Goal: Task Accomplishment & Management: Use online tool/utility

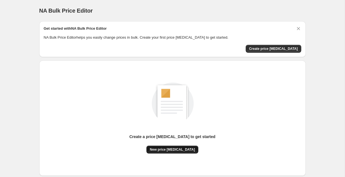
click at [174, 151] on span "New price [MEDICAL_DATA]" at bounding box center [172, 149] width 45 height 4
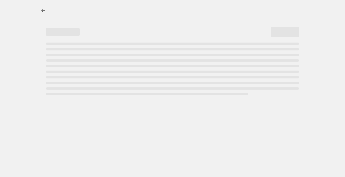
select select "percentage"
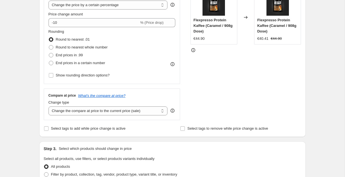
scroll to position [122, 0]
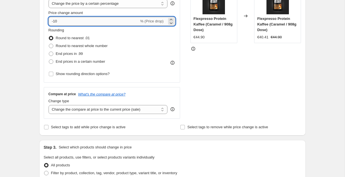
drag, startPoint x: 54, startPoint y: 21, endPoint x: 70, endPoint y: 21, distance: 16.5
click at [70, 21] on input "-10" at bounding box center [93, 21] width 90 height 9
click at [34, 22] on div "Create new price change job. This page is ready Create new price change job Dra…" at bounding box center [172, 158] width 280 height 560
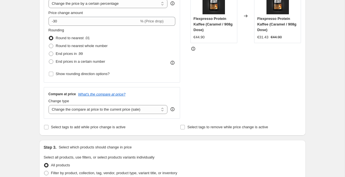
scroll to position [110, 0]
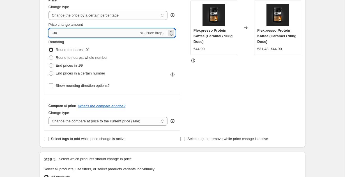
drag, startPoint x: 53, startPoint y: 34, endPoint x: 70, endPoint y: 34, distance: 17.1
click at [70, 34] on input "-30" at bounding box center [93, 33] width 90 height 9
type input "-40"
click at [38, 35] on div "Step 1. Optionally give your price change job a title (eg "March 30% off sale o…" at bounding box center [170, 161] width 271 height 509
click at [54, 34] on input "-40" at bounding box center [93, 33] width 90 height 9
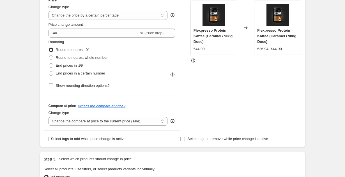
click at [38, 24] on div "Step 1. Optionally give your price change job a title (eg "March 30% off sale o…" at bounding box center [170, 161] width 271 height 509
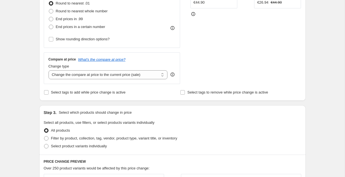
scroll to position [157, 0]
click at [63, 72] on select "Change the compare at price to the current price (sale) Change the compare at p…" at bounding box center [107, 74] width 119 height 9
click at [57, 76] on select "Change the compare at price to the current price (sale) Change the compare at p…" at bounding box center [107, 74] width 119 height 9
select select "percentage"
click at [48, 70] on select "Change the compare at price to the current price (sale) Change the compare at p…" at bounding box center [107, 74] width 119 height 9
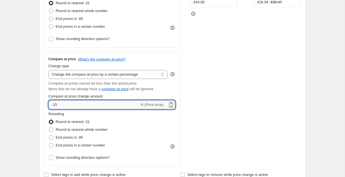
drag, startPoint x: 52, startPoint y: 104, endPoint x: 65, endPoint y: 106, distance: 13.5
click at [65, 106] on input "-15" at bounding box center [93, 104] width 90 height 9
click at [51, 106] on input "50" at bounding box center [90, 104] width 84 height 9
click at [37, 97] on div "Step 1. Optionally give your price change job a title (eg "March 30% off sale o…" at bounding box center [170, 156] width 271 height 592
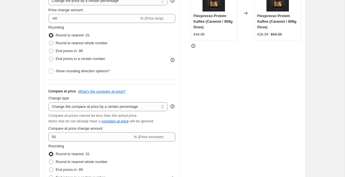
scroll to position [124, 0]
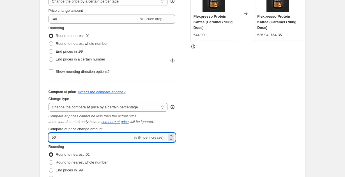
click at [51, 138] on input "50" at bounding box center [90, 137] width 84 height 9
drag, startPoint x: 54, startPoint y: 138, endPoint x: 51, endPoint y: 138, distance: 3.1
click at [51, 138] on input "-50" at bounding box center [93, 137] width 90 height 9
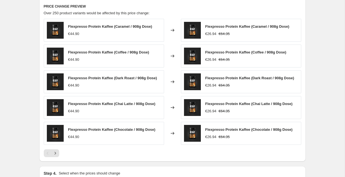
scroll to position [466, 0]
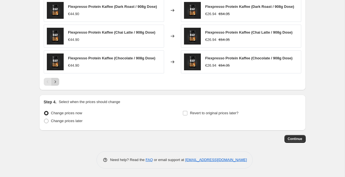
click at [56, 79] on icon "Next" at bounding box center [55, 82] width 6 height 6
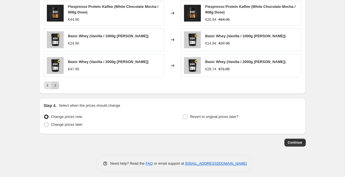
click at [55, 88] on icon "Next" at bounding box center [55, 86] width 6 height 6
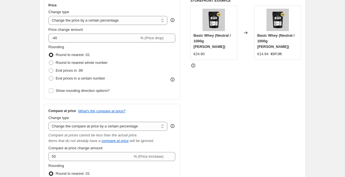
scroll to position [103, 0]
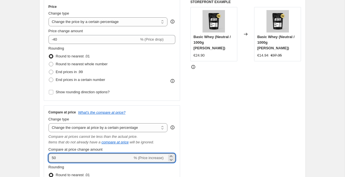
drag, startPoint x: 54, startPoint y: 159, endPoint x: 47, endPoint y: 159, distance: 6.4
click at [47, 159] on div "Compare at price What's the compare at price? Change type Change the compare at…" at bounding box center [112, 162] width 136 height 114
type input "40"
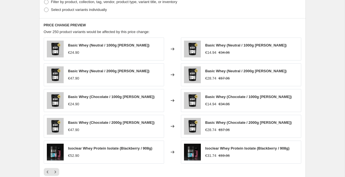
scroll to position [371, 0]
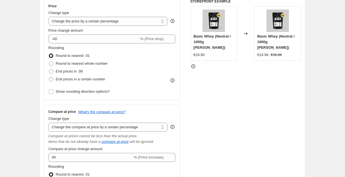
scroll to position [118, 0]
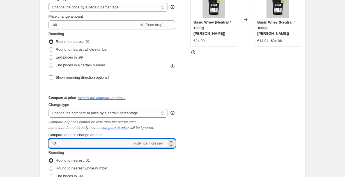
drag, startPoint x: 59, startPoint y: 144, endPoint x: 44, endPoint y: 143, distance: 14.9
click at [44, 143] on div "Compare at price What's the compare at price? Change type Change the compare at…" at bounding box center [112, 148] width 136 height 114
type input "0"
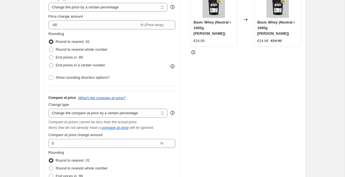
click at [59, 112] on select "Change the compare at price to the current price (sale) Change the compare at p…" at bounding box center [107, 113] width 119 height 9
select select "ep"
click at [48, 109] on select "Change the compare at price to the current price (sale) Change the compare at p…" at bounding box center [107, 113] width 119 height 9
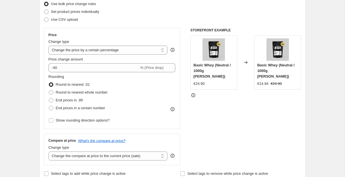
scroll to position [383, 0]
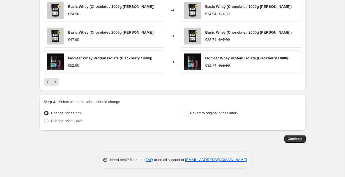
click at [293, 138] on span "Continue" at bounding box center [294, 139] width 15 height 4
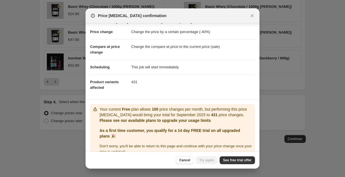
scroll to position [18, 0]
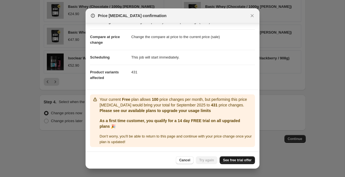
click at [233, 158] on link "See free trial offer" at bounding box center [236, 160] width 35 height 8
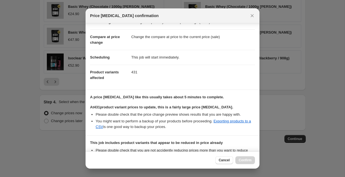
scroll to position [90, 0]
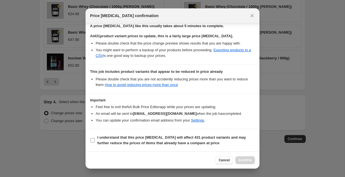
click at [96, 140] on label "I understand that this price change job will affect 431 product variants and ma…" at bounding box center [172, 140] width 165 height 13
click at [95, 140] on input "I understand that this price change job will affect 431 product variants and ma…" at bounding box center [92, 140] width 4 height 4
checkbox input "true"
click at [241, 158] on span "Confirm" at bounding box center [244, 160] width 13 height 4
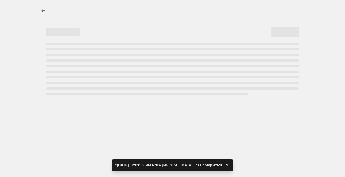
select select "percentage"
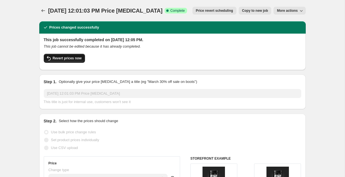
click at [71, 57] on span "Revert prices now" at bounding box center [67, 58] width 29 height 4
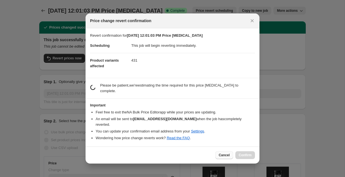
click at [222, 153] on span "Cancel" at bounding box center [224, 155] width 11 height 4
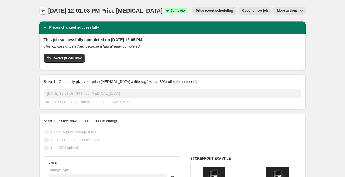
click at [45, 9] on icon "Price change jobs" at bounding box center [43, 11] width 6 height 6
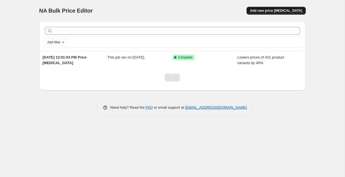
click at [279, 11] on span "Add new price [MEDICAL_DATA]" at bounding box center [276, 10] width 52 height 4
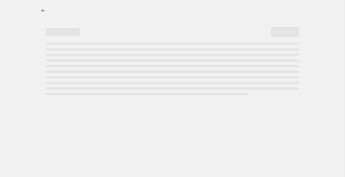
select select "percentage"
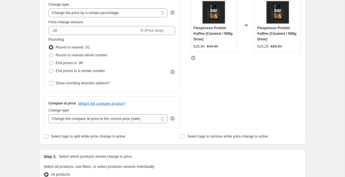
scroll to position [115, 0]
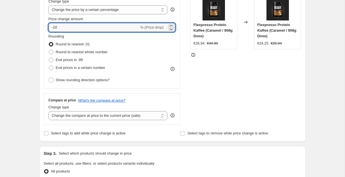
drag, startPoint x: 59, startPoint y: 31, endPoint x: 23, endPoint y: 31, distance: 36.1
click at [23, 31] on div "Create new price change job. This page is ready Create new price change job Dra…" at bounding box center [172, 165] width 344 height 560
type input "-1"
type input "0"
click at [38, 36] on div "Step 1. Optionally give your price change job a title (eg "March 30% off sale o…" at bounding box center [170, 155] width 271 height 509
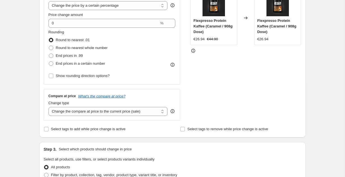
scroll to position [120, 0]
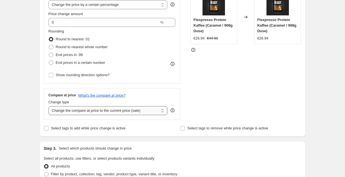
click at [72, 111] on select "Change the compare at price to the current price (sale) Change the compare at p…" at bounding box center [107, 110] width 119 height 9
select select "percentage"
click at [48, 106] on select "Change the compare at price to the current price (sale) Change the compare at p…" at bounding box center [107, 110] width 119 height 9
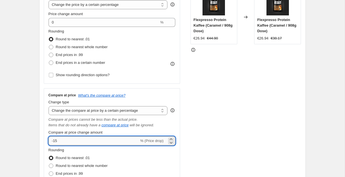
drag, startPoint x: 61, startPoint y: 139, endPoint x: 53, endPoint y: 142, distance: 8.8
click at [53, 142] on input "-15" at bounding box center [93, 140] width 90 height 9
drag, startPoint x: 54, startPoint y: 142, endPoint x: 66, endPoint y: 142, distance: 12.9
click at [66, 142] on input "-40" at bounding box center [93, 140] width 90 height 9
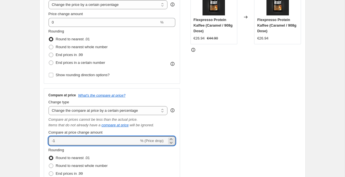
type input "-1"
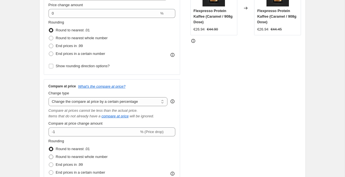
scroll to position [128, 0]
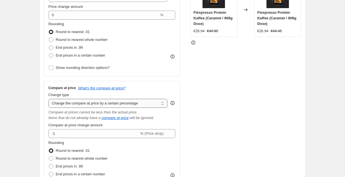
click at [71, 105] on select "Change the compare at price to the current price (sale) Change the compare at p…" at bounding box center [107, 103] width 119 height 9
select select "bp"
click at [48, 99] on select "Change the compare at price to the current price (sale) Change the compare at p…" at bounding box center [107, 103] width 119 height 9
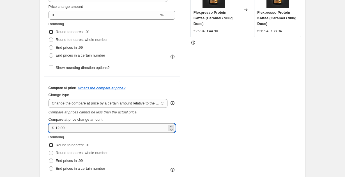
click at [57, 130] on input "12.00" at bounding box center [110, 128] width 111 height 9
type input "50.00"
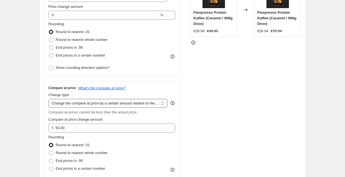
click at [66, 106] on select "Change the compare at price to the current price (sale) Change the compare at p…" at bounding box center [107, 103] width 119 height 9
select select "percentage"
click at [48, 99] on select "Change the compare at price to the current price (sale) Change the compare at p…" at bounding box center [107, 103] width 119 height 9
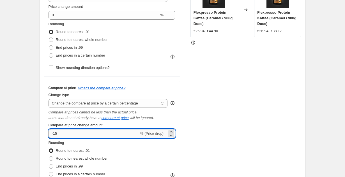
drag, startPoint x: 51, startPoint y: 133, endPoint x: 68, endPoint y: 135, distance: 17.3
click at [68, 135] on input "-15" at bounding box center [93, 133] width 90 height 9
type input "50"
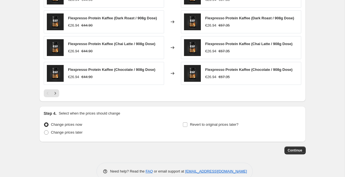
scroll to position [466, 0]
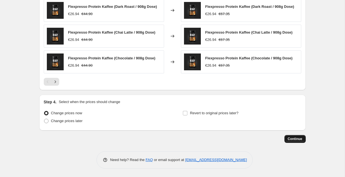
click at [298, 141] on span "Continue" at bounding box center [294, 139] width 15 height 4
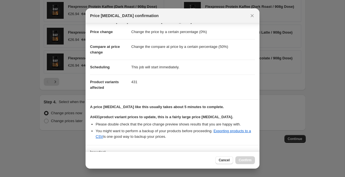
scroll to position [55, 0]
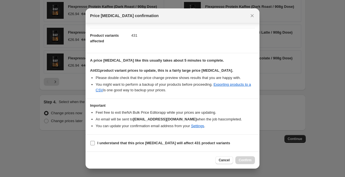
click at [107, 145] on b "I understand that this price change job will affect 431 product variants" at bounding box center [163, 143] width 133 height 4
click at [95, 145] on input "I understand that this price change job will affect 431 product variants" at bounding box center [92, 143] width 4 height 4
checkbox input "true"
click at [243, 161] on span "Confirm" at bounding box center [244, 160] width 13 height 4
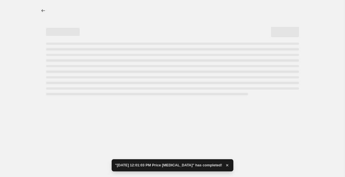
select select "percentage"
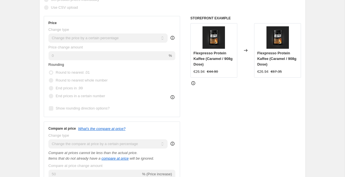
scroll to position [106, 0]
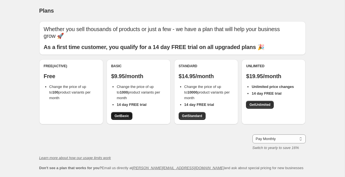
click at [122, 114] on span "Get Basic" at bounding box center [121, 116] width 15 height 4
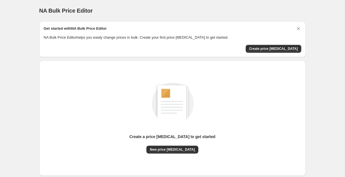
scroll to position [33, 0]
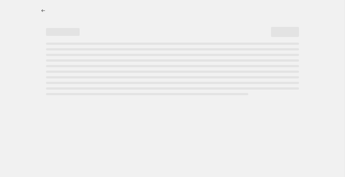
select select "percentage"
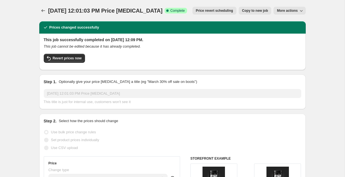
click at [294, 13] on button "More actions" at bounding box center [289, 11] width 32 height 8
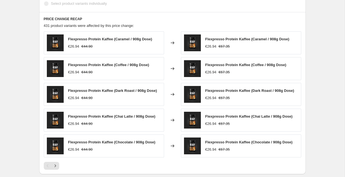
scroll to position [507, 0]
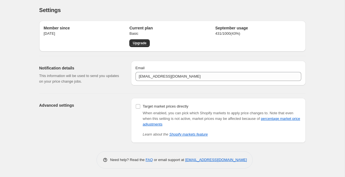
scroll to position [1, 0]
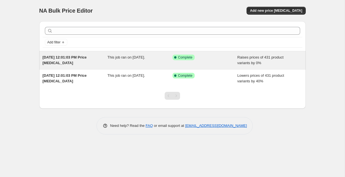
click at [100, 66] on div "[DATE] 12:01:03 PM Price [MEDICAL_DATA] This job ran on [DATE]. Success Complet…" at bounding box center [172, 60] width 266 height 18
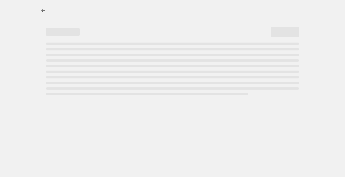
select select "percentage"
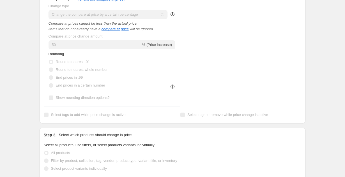
scroll to position [259, 0]
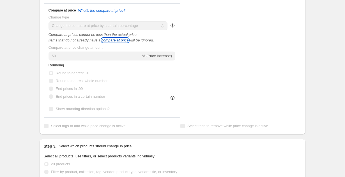
click at [114, 41] on icon "compare at price" at bounding box center [114, 40] width 27 height 4
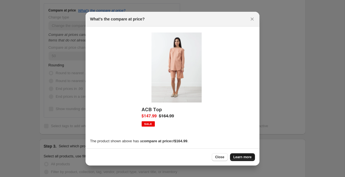
click at [233, 157] on link "Learn more" at bounding box center [242, 157] width 25 height 8
click at [219, 157] on span "Close" at bounding box center [219, 157] width 9 height 4
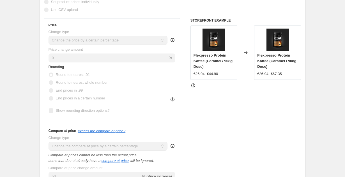
scroll to position [105, 0]
